Goal: Task Accomplishment & Management: Manage account settings

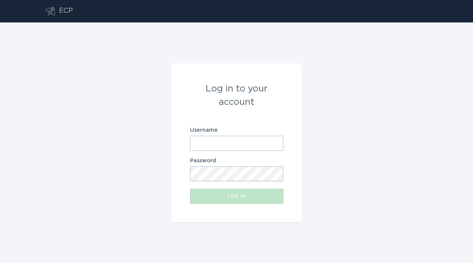
click at [205, 137] on input "Username" at bounding box center [236, 143] width 93 height 15
paste input "[EMAIL_ADDRESS][DOMAIN_NAME]"
type input "[EMAIL_ADDRESS][DOMAIN_NAME]"
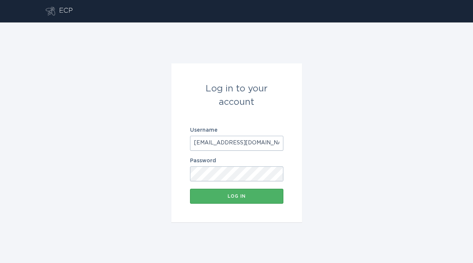
click at [217, 195] on div "Log in" at bounding box center [237, 196] width 86 height 4
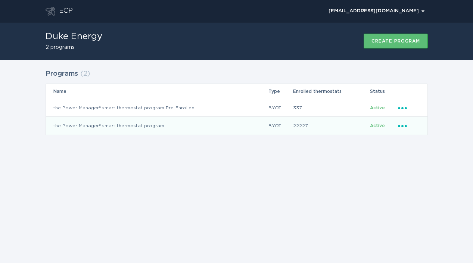
click at [406, 124] on icon "Ellipsis" at bounding box center [403, 125] width 10 height 6
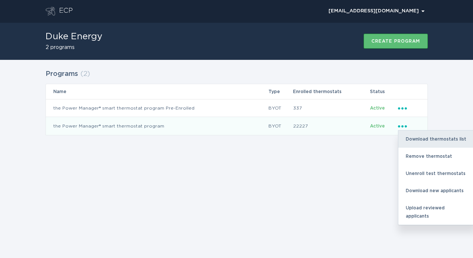
click at [408, 139] on div "Download thermostats list" at bounding box center [437, 138] width 78 height 17
click at [441, 136] on div "Download thermostats list" at bounding box center [437, 138] width 78 height 17
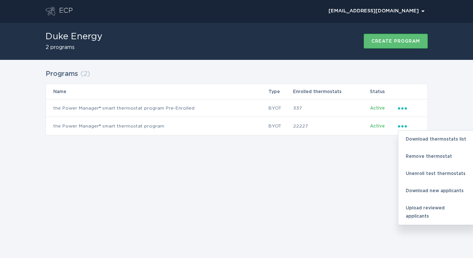
click at [367, 151] on div "Programs ( 2 ) Name Type Enrolled thermostats Status the Power Manager® smart t…" at bounding box center [236, 107] width 473 height 94
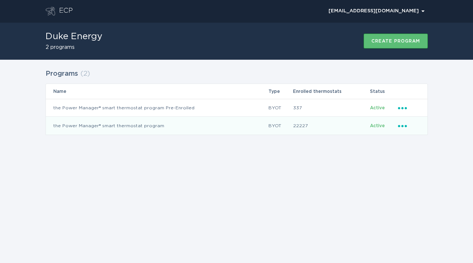
click at [404, 125] on icon "Ellipsis" at bounding box center [403, 125] width 10 height 6
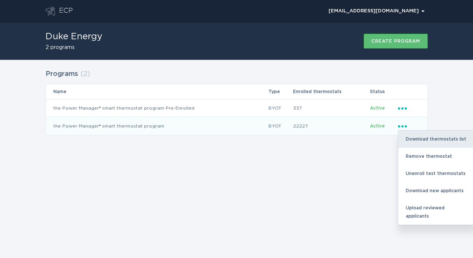
click at [409, 139] on div "Download thermostats list" at bounding box center [437, 138] width 78 height 17
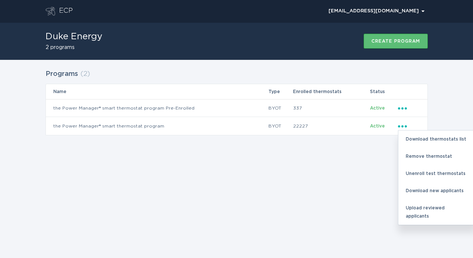
drag, startPoint x: 351, startPoint y: 176, endPoint x: 355, endPoint y: 171, distance: 6.6
click at [351, 176] on div "ECP [EMAIL_ADDRESS][DOMAIN_NAME] Chevron Duke Energy 2 programs Create program …" at bounding box center [236, 129] width 473 height 258
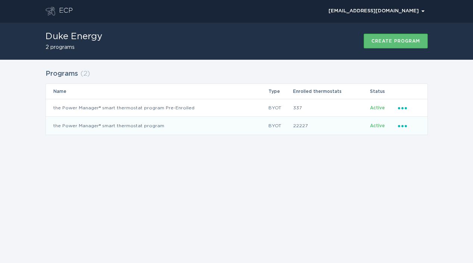
click at [404, 125] on icon "Ellipsis" at bounding box center [403, 125] width 10 height 6
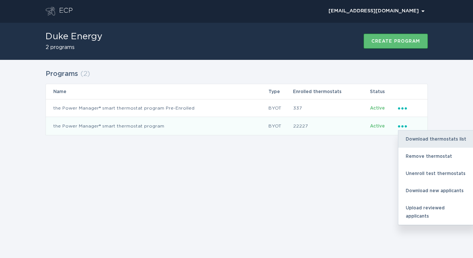
click at [415, 138] on div "Download thermostats list" at bounding box center [437, 138] width 78 height 17
click at [430, 139] on div "Download thermostats list" at bounding box center [437, 138] width 78 height 17
click at [422, 140] on div "Download thermostats list" at bounding box center [437, 138] width 78 height 17
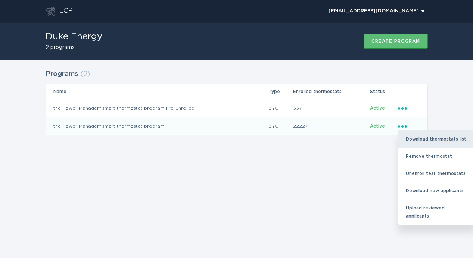
click at [422, 142] on div "Download thermostats list" at bounding box center [437, 138] width 78 height 17
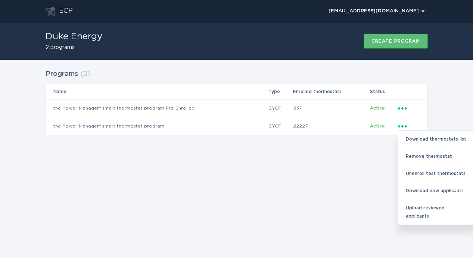
click at [342, 159] on div "ECP [EMAIL_ADDRESS][DOMAIN_NAME] Chevron Duke Energy 2 programs Create program …" at bounding box center [236, 129] width 473 height 258
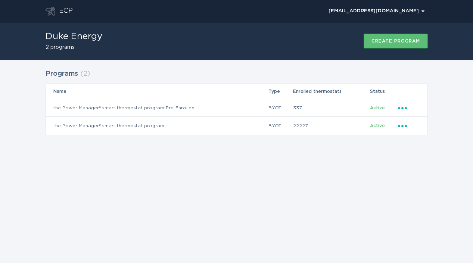
click at [260, 199] on div "ECP [EMAIL_ADDRESS][DOMAIN_NAME] Chevron Duke Energy 2 programs Create program …" at bounding box center [236, 131] width 473 height 263
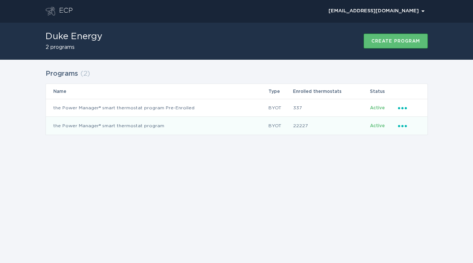
click at [406, 128] on div "Ellipsis" at bounding box center [409, 126] width 22 height 8
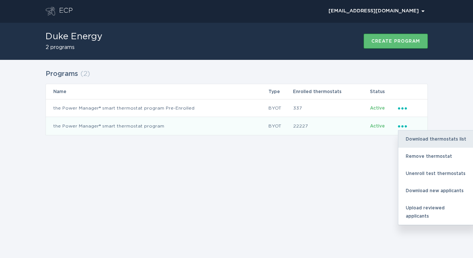
click at [416, 142] on div "Download thermostats list" at bounding box center [437, 138] width 78 height 17
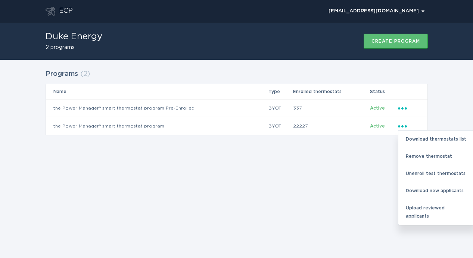
click at [337, 182] on div "ECP [EMAIL_ADDRESS][DOMAIN_NAME] Chevron Duke Energy 2 programs Create program …" at bounding box center [236, 129] width 473 height 258
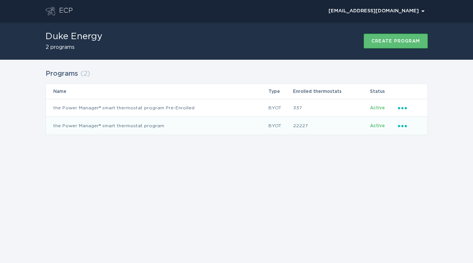
click at [405, 124] on icon "Ellipsis" at bounding box center [403, 125] width 10 height 6
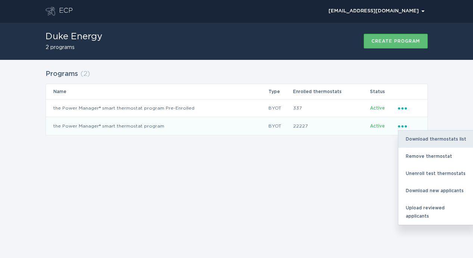
click at [412, 137] on div "Download thermostats list" at bounding box center [437, 138] width 78 height 17
click at [432, 137] on div "Download thermostats list" at bounding box center [437, 138] width 78 height 17
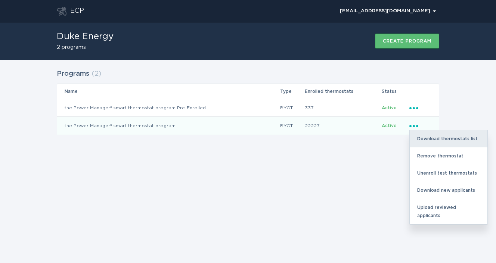
click at [473, 138] on div "Download thermostats list" at bounding box center [449, 138] width 78 height 17
click at [455, 139] on div "Download thermostats list" at bounding box center [449, 138] width 78 height 17
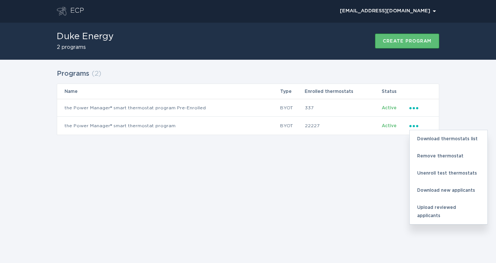
click at [469, 102] on div "Programs ( 2 ) Name Type Enrolled thermostats Status the Power Manager® smart t…" at bounding box center [248, 107] width 496 height 94
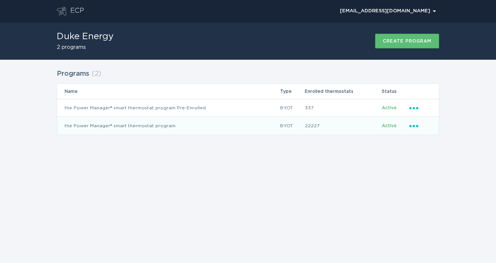
click at [391, 129] on td "Active" at bounding box center [395, 126] width 28 height 18
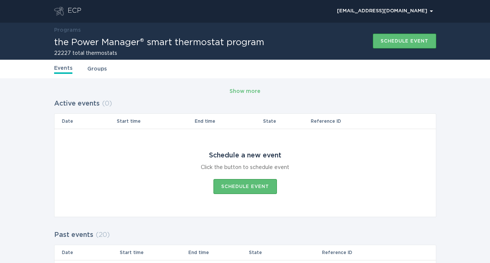
scroll to position [20, 0]
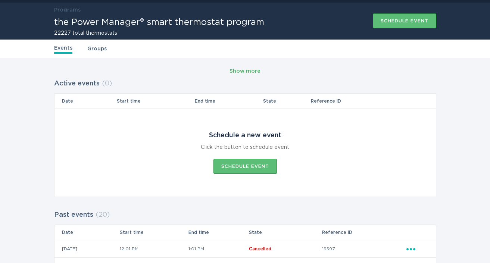
click at [253, 68] on div "Show more" at bounding box center [245, 71] width 31 height 8
click at [102, 53] on link "Groups" at bounding box center [96, 49] width 19 height 8
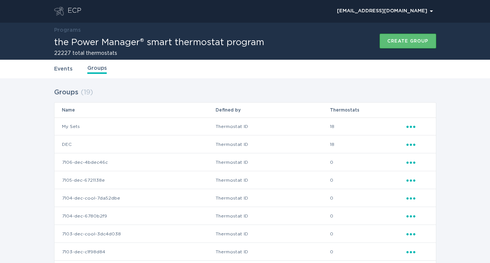
click at [409, 126] on icon "Ellipsis" at bounding box center [412, 125] width 10 height 6
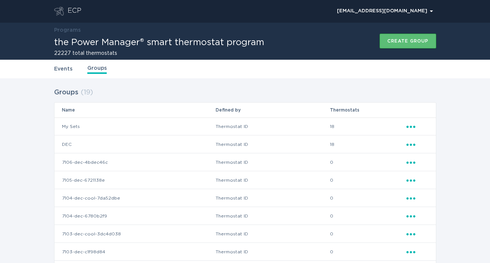
click at [67, 68] on link "Events" at bounding box center [63, 69] width 18 height 8
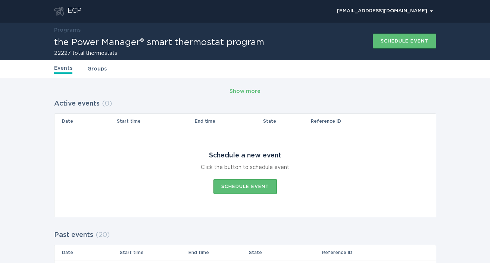
click at [73, 13] on div "ECP" at bounding box center [75, 11] width 14 height 9
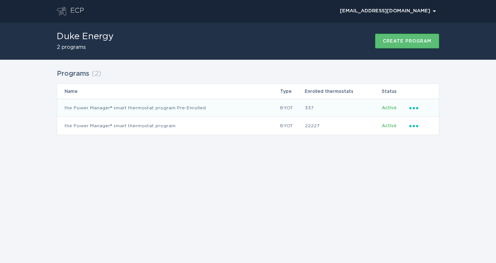
click at [415, 108] on icon "Ellipsis" at bounding box center [414, 107] width 10 height 6
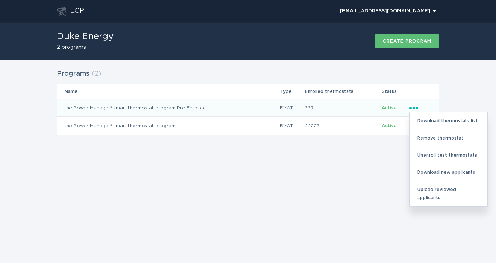
click at [415, 108] on icon "Ellipsis" at bounding box center [414, 107] width 10 height 6
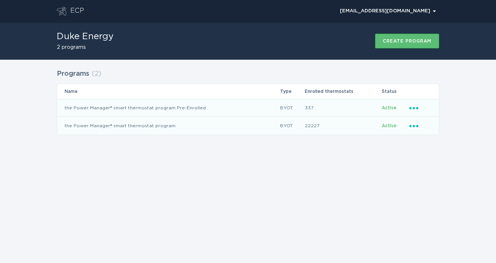
click at [415, 125] on icon "Ellipsis" at bounding box center [414, 125] width 10 height 6
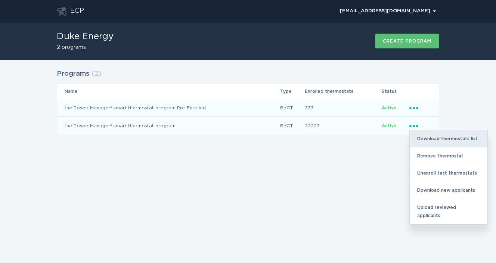
click at [423, 138] on div "Download thermostats list" at bounding box center [449, 138] width 78 height 17
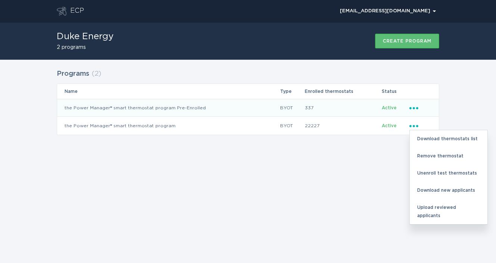
click at [462, 96] on div "Programs ( 2 ) Name Type Enrolled thermostats Status the Power Manager® smart t…" at bounding box center [248, 107] width 496 height 94
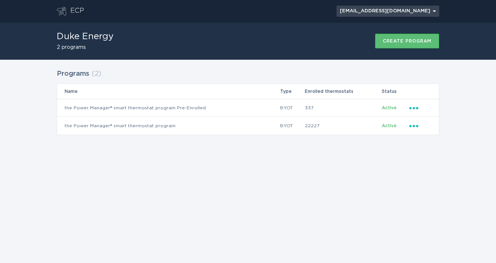
click at [429, 9] on div "dec@energyhub.net Chevron" at bounding box center [388, 11] width 96 height 4
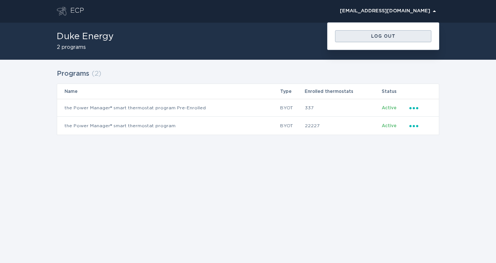
click at [394, 40] on button "Log out" at bounding box center [383, 36] width 96 height 12
